Goal: Complete application form

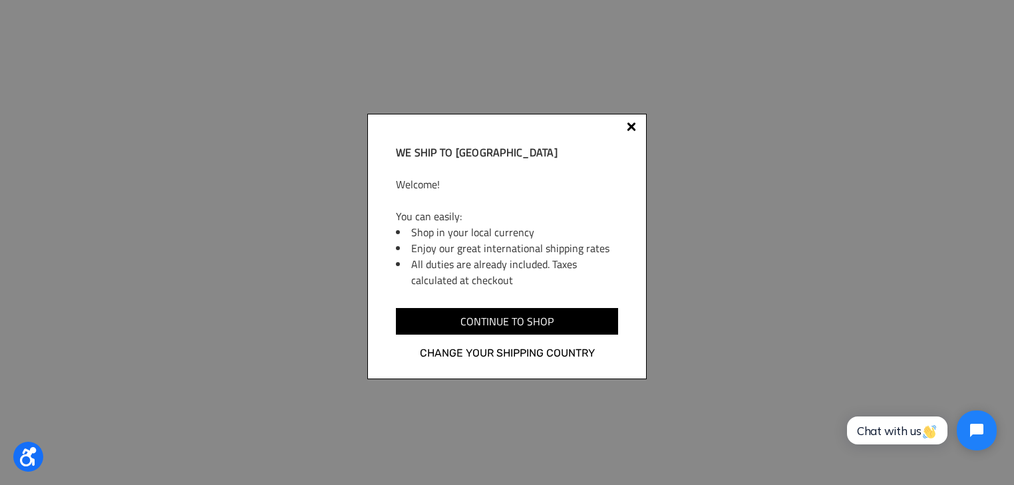
click at [631, 124] on div at bounding box center [631, 126] width 9 height 9
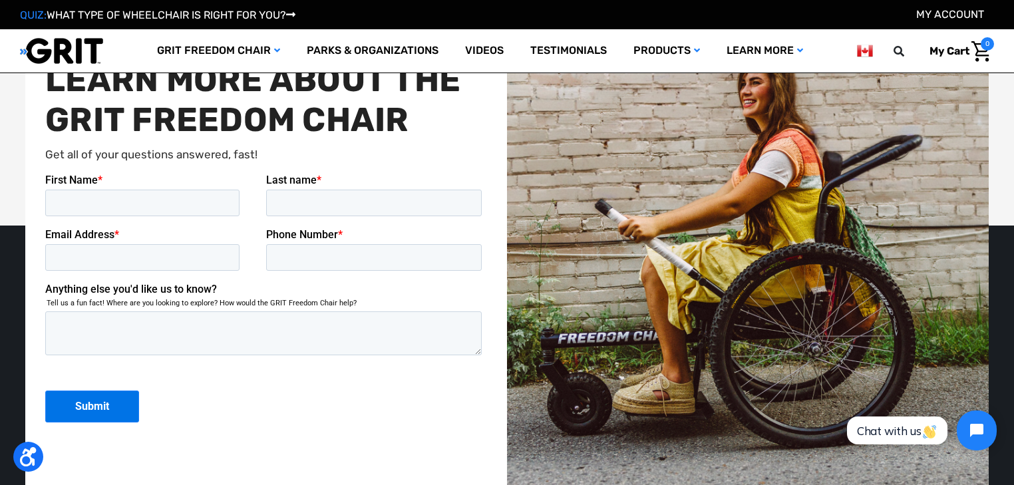
scroll to position [3247, 0]
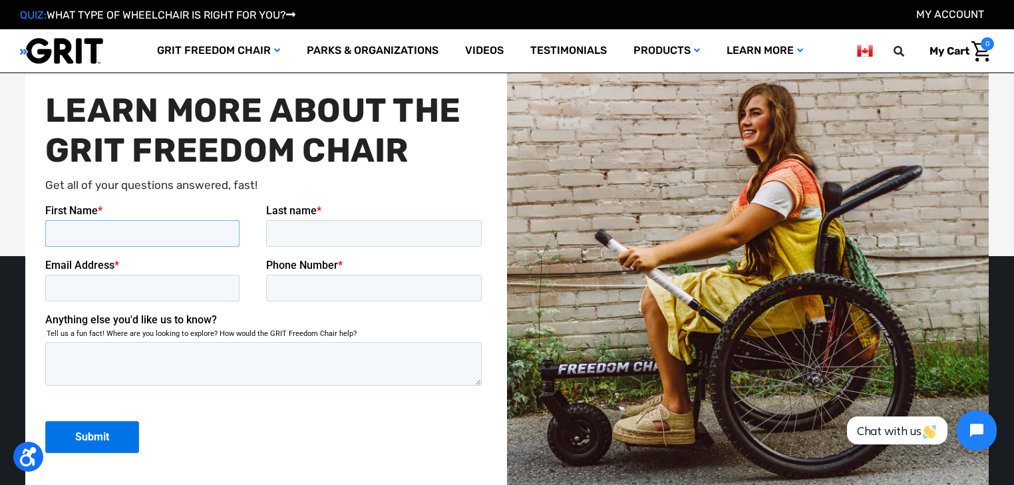
click at [141, 227] on input "First Name *" at bounding box center [142, 233] width 194 height 27
type input "[PERSON_NAME]"
type input "Bird"
type input "[EMAIL_ADDRESS][DOMAIN_NAME]"
click at [92, 355] on textarea "Anything else you'd like us to know?" at bounding box center [263, 364] width 436 height 44
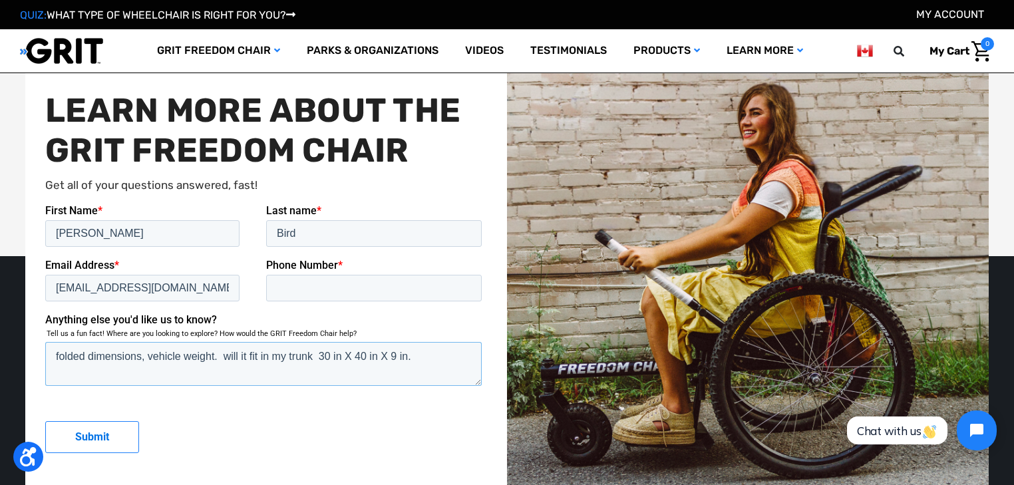
type textarea "folded dimensions, vehicle weight. will it fit in my trunk 30 in X 40 in X 9 in."
click at [99, 441] on input "Submit" at bounding box center [92, 437] width 94 height 32
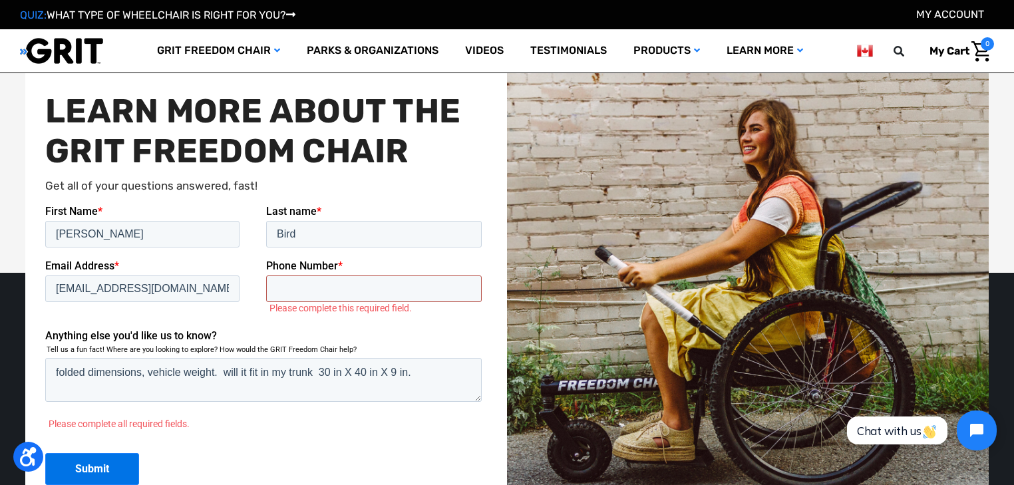
click at [300, 287] on input "Phone Number *" at bounding box center [374, 288] width 216 height 27
click at [284, 287] on input "Phone Number *" at bounding box center [374, 288] width 216 height 27
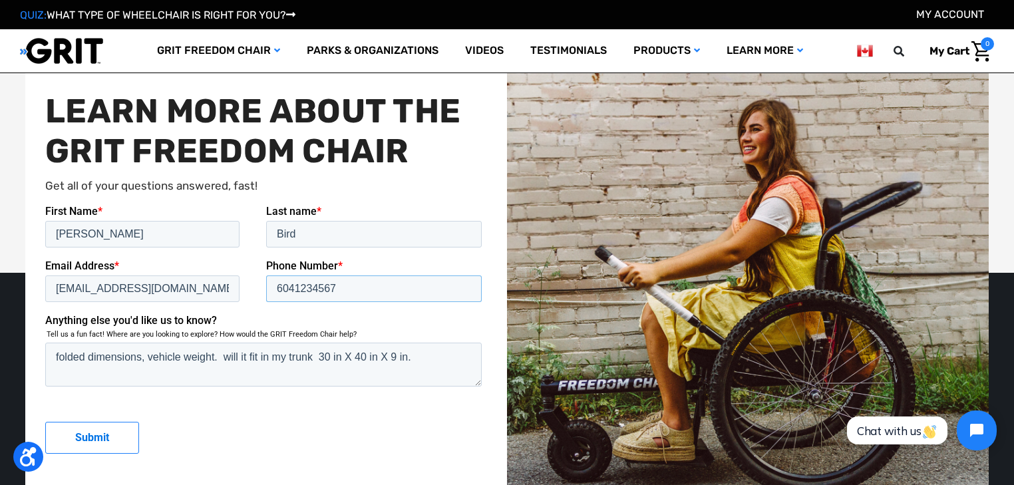
type input "6041234567"
click at [111, 432] on input "Submit" at bounding box center [92, 438] width 94 height 32
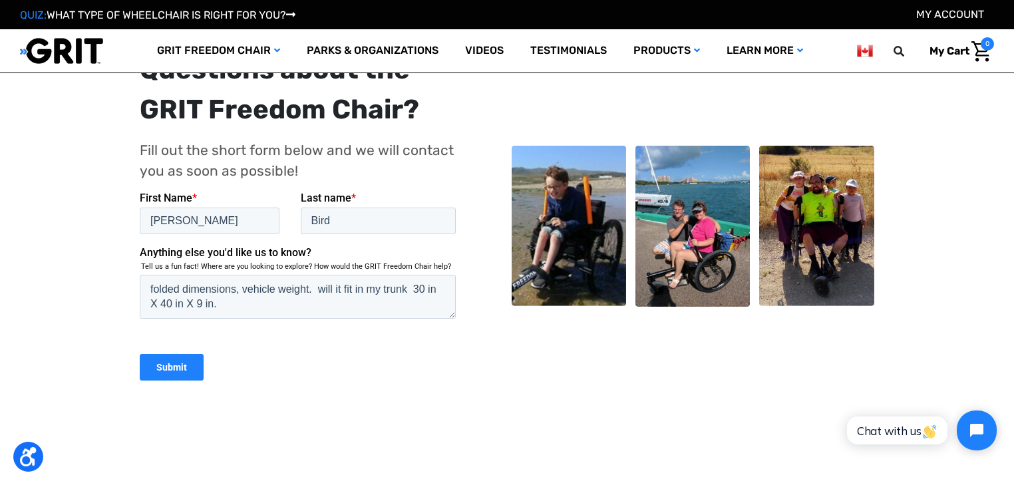
scroll to position [266, 0]
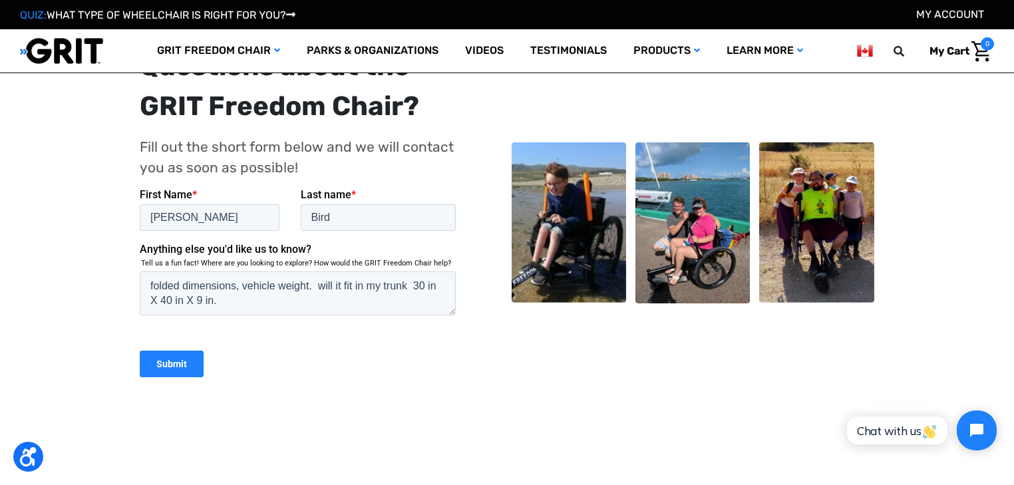
click at [164, 355] on input "Submit" at bounding box center [172, 363] width 64 height 27
